Goal: Register for event/course

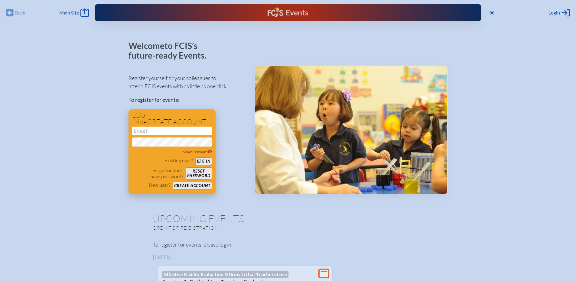
click at [190, 128] on input "email" at bounding box center [172, 131] width 80 height 8
type input "[EMAIL_ADDRESS][DOMAIN_NAME]"
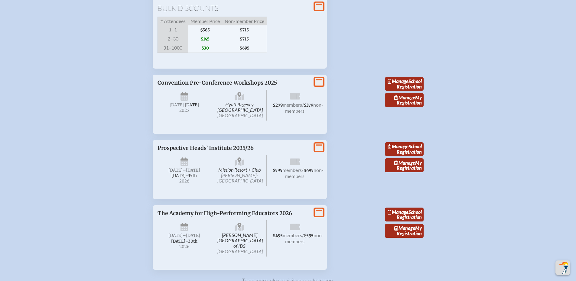
scroll to position [1148, 0]
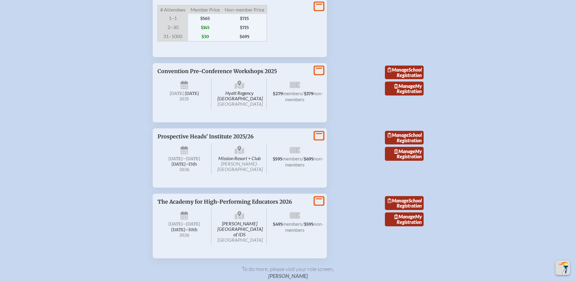
click at [317, 75] on icon "View More" at bounding box center [319, 70] width 8 height 8
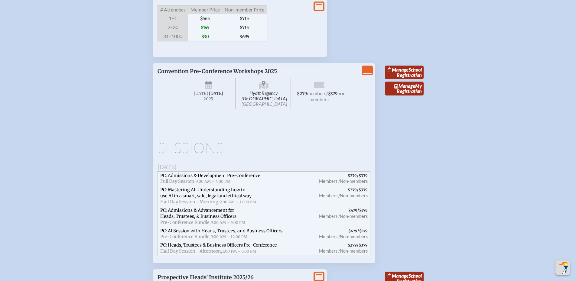
click at [411, 202] on div "Manage School Registration Manage My Registration" at bounding box center [404, 160] width 39 height 205
click at [365, 75] on icon "View Less" at bounding box center [367, 70] width 8 height 8
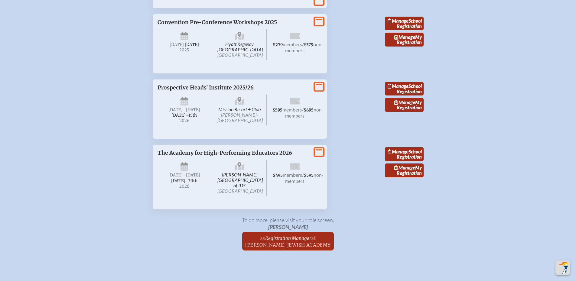
scroll to position [1190, 0]
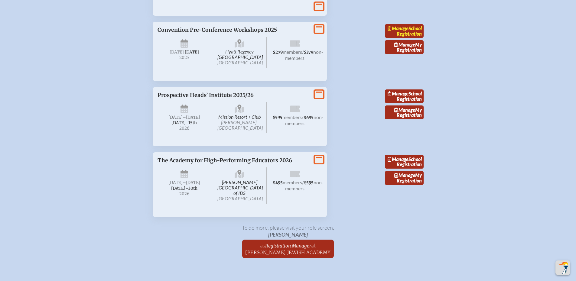
click at [416, 38] on link "Manage School Registration" at bounding box center [404, 31] width 39 height 14
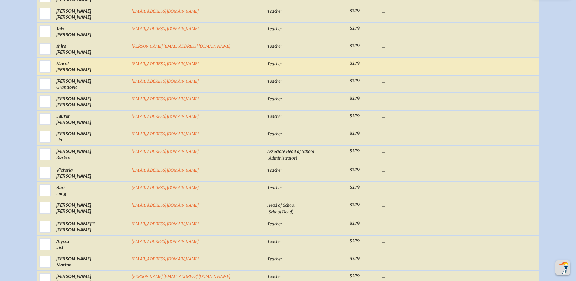
scroll to position [363, 0]
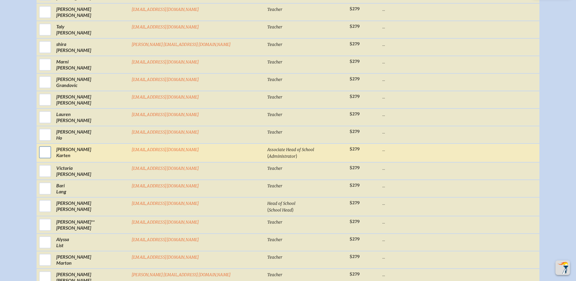
click at [53, 156] on input "checkbox" at bounding box center [44, 152] width 15 height 15
checkbox input "true"
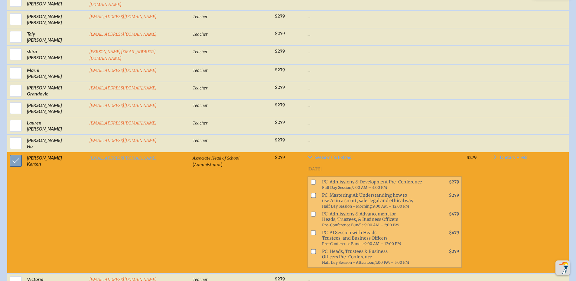
scroll to position [369, 0]
